Goal: Task Accomplishment & Management: Manage account settings

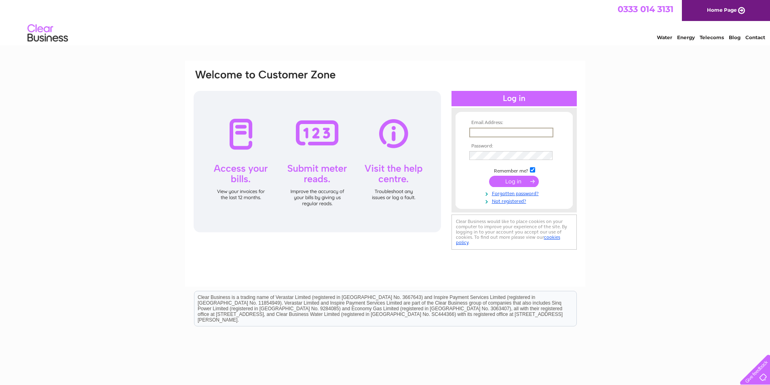
click at [480, 133] on input "text" at bounding box center [511, 133] width 84 height 10
type input "[EMAIL_ADDRESS][DOMAIN_NAME]"
click at [513, 180] on input "submit" at bounding box center [514, 180] width 50 height 11
drag, startPoint x: 537, startPoint y: 132, endPoint x: 465, endPoint y: 132, distance: 71.1
click at [465, 132] on form "Email Address: mail@glenosprey.co.uk Password:" at bounding box center [513, 166] width 117 height 92
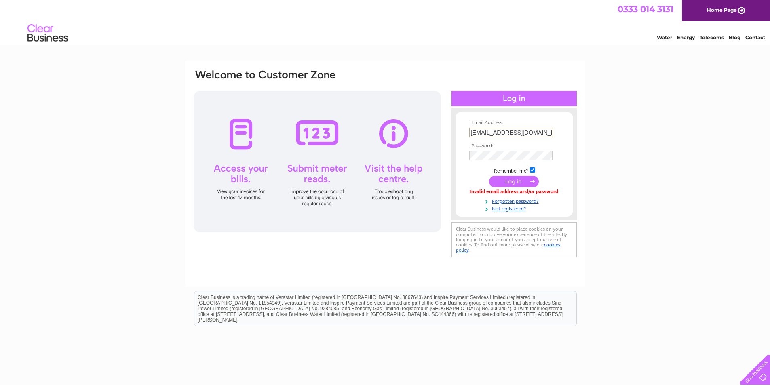
type input "[EMAIL_ADDRESS][DOMAIN_NAME]"
click at [511, 178] on input "submit" at bounding box center [514, 181] width 50 height 11
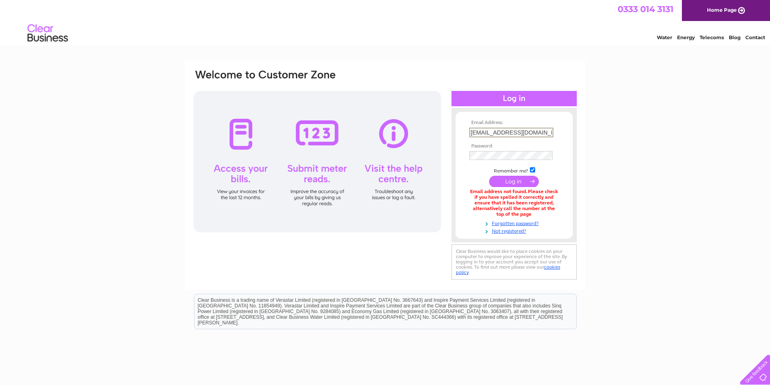
drag, startPoint x: 479, startPoint y: 131, endPoint x: 469, endPoint y: 131, distance: 9.7
click at [469, 131] on input "[EMAIL_ADDRESS][DOMAIN_NAME]" at bounding box center [511, 133] width 84 height 10
type input "mail@glenosprey.co.uk"
click at [519, 181] on input "submit" at bounding box center [514, 180] width 50 height 11
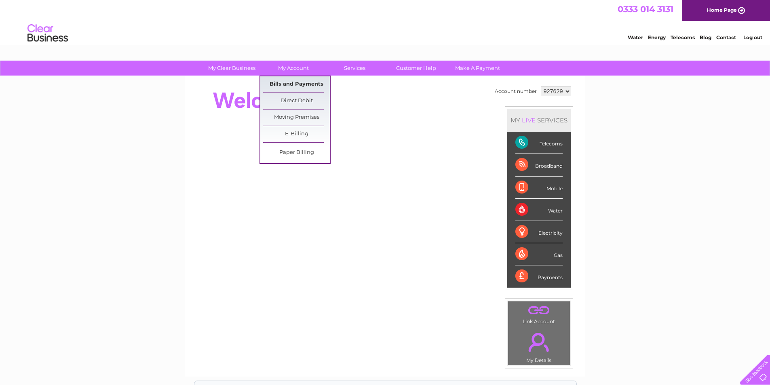
click at [300, 81] on link "Bills and Payments" at bounding box center [296, 84] width 67 height 16
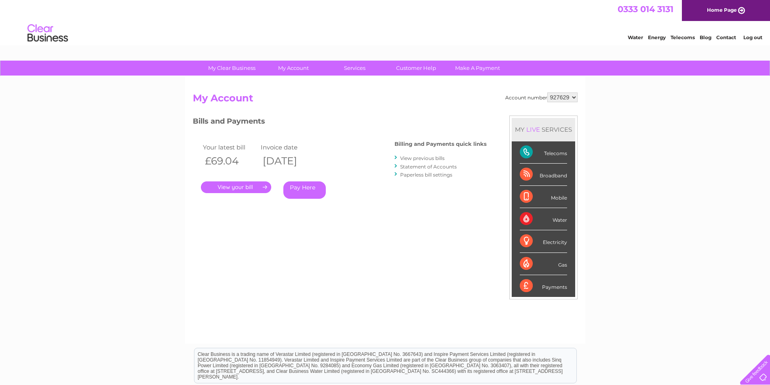
click at [254, 187] on link "." at bounding box center [236, 187] width 70 height 12
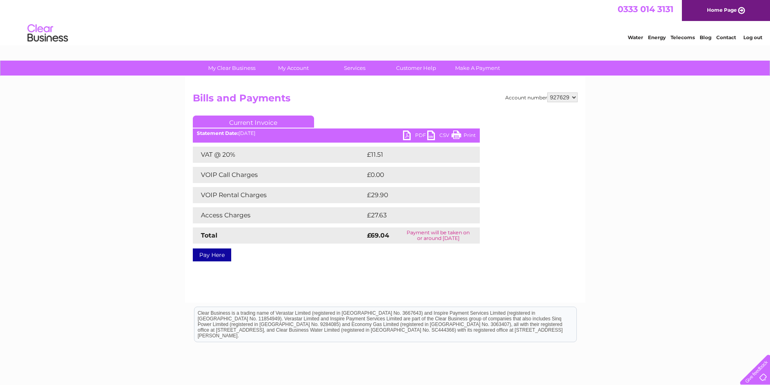
click at [410, 134] on link "PDF" at bounding box center [415, 136] width 24 height 12
click at [406, 135] on link "PDF" at bounding box center [415, 136] width 24 height 12
